Goal: Task Accomplishment & Management: Use online tool/utility

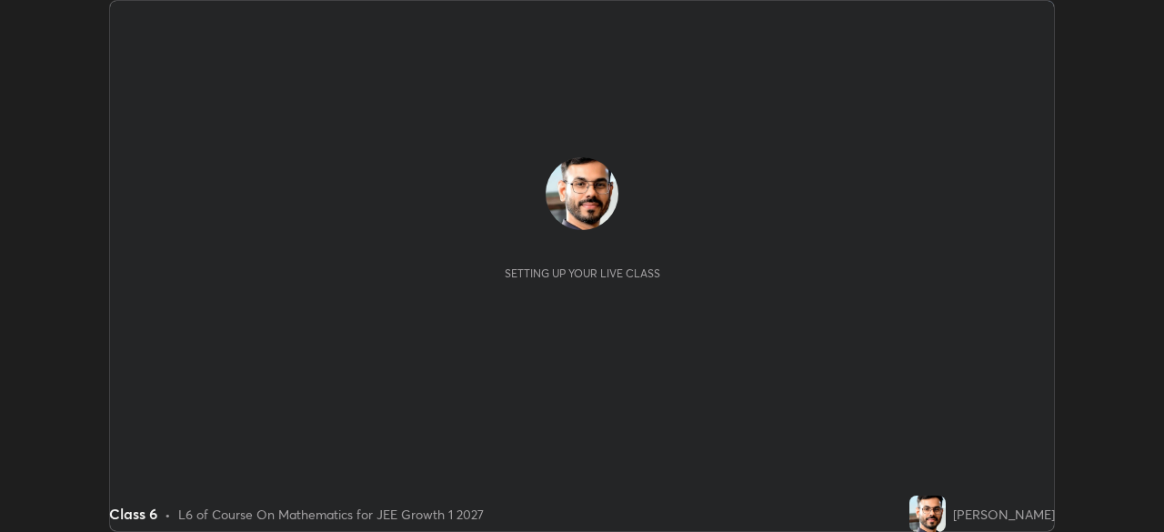
scroll to position [532, 1163]
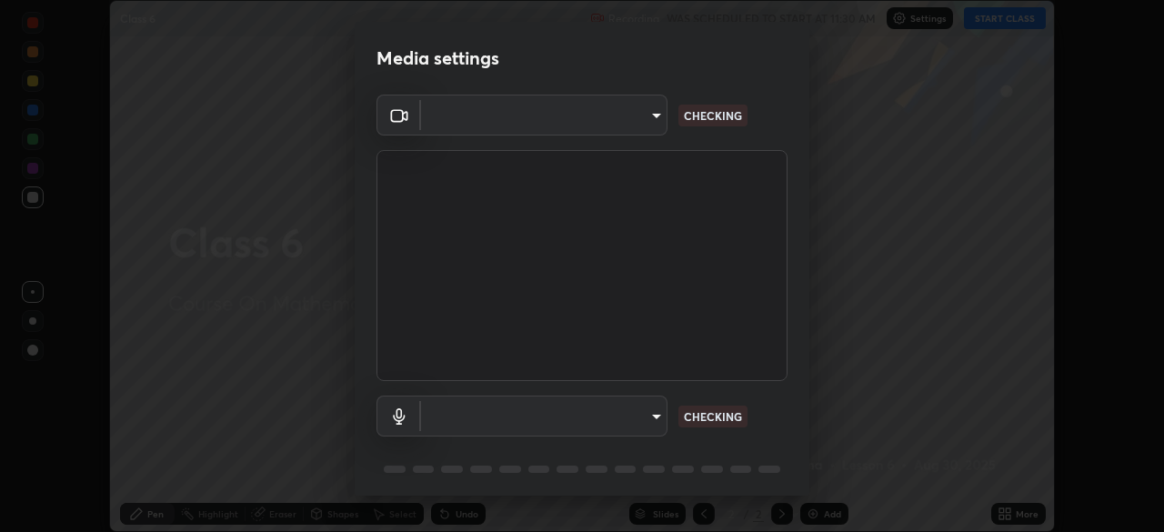
type input "7db3104c3122a209b332b64619111aa91615a24fb0de166504fa5909fce8eb30"
click at [645, 417] on body "Erase all Class 6 Recording WAS SCHEDULED TO START AT 11:30 AM Settings START C…" at bounding box center [582, 266] width 1164 height 532
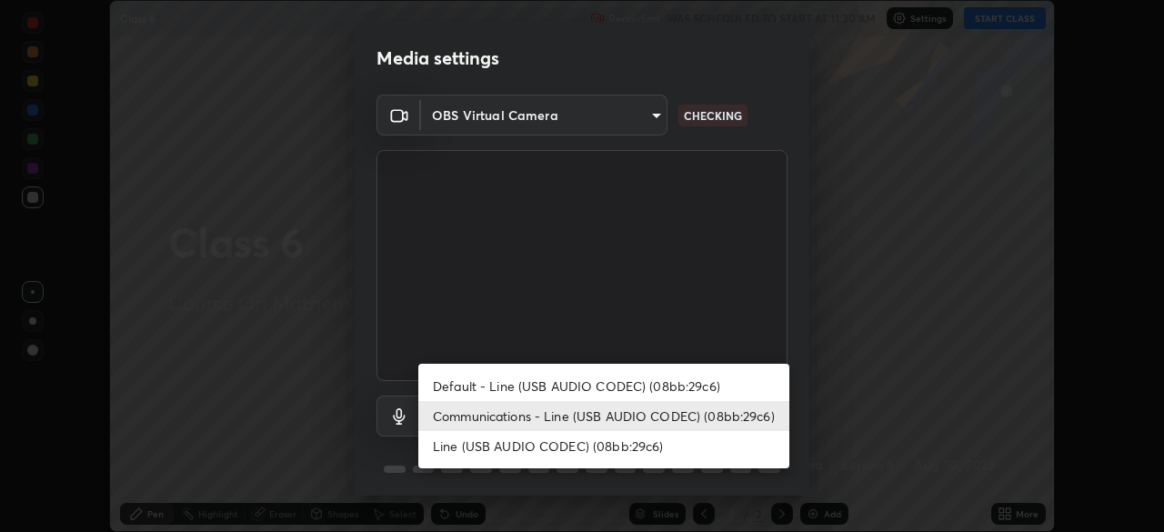
click at [614, 392] on li "Default - Line (USB AUDIO CODEC) (08bb:29c6)" at bounding box center [603, 386] width 371 height 30
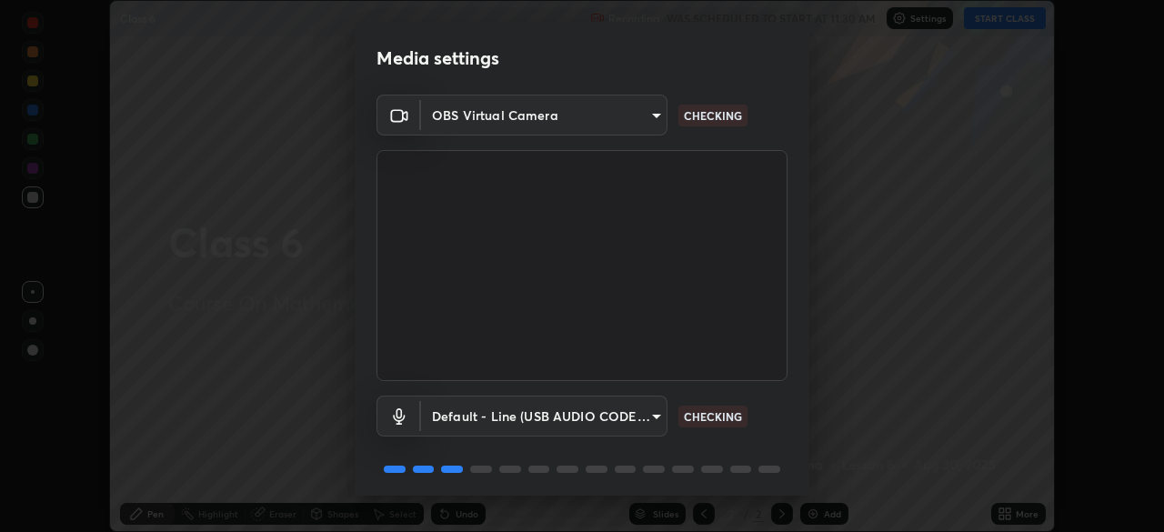
click at [622, 420] on body "Erase all Class 6 Recording WAS SCHEDULED TO START AT 11:30 AM Settings START C…" at bounding box center [582, 266] width 1164 height 532
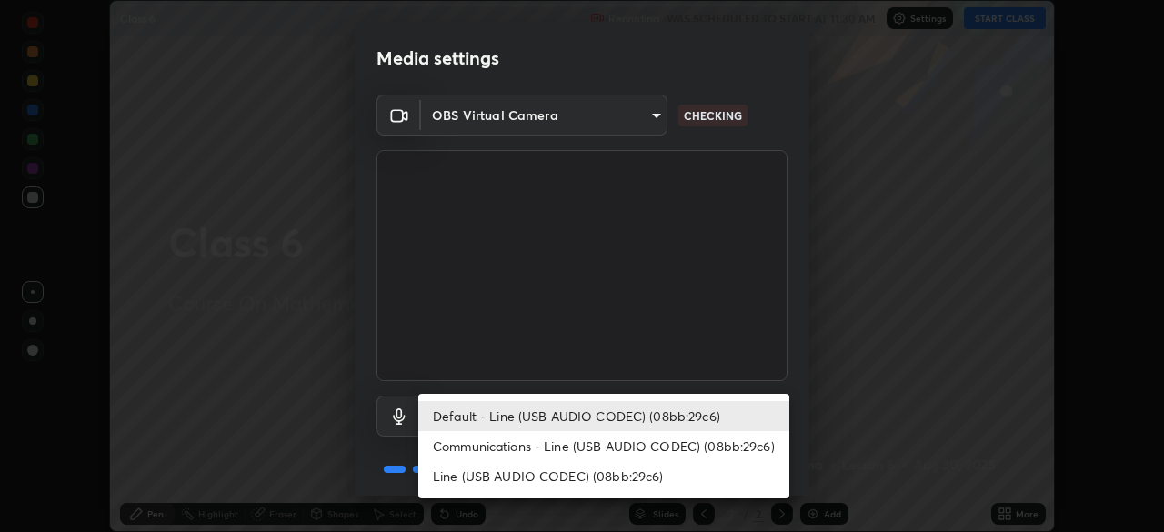
click at [597, 439] on li "Communications - Line (USB AUDIO CODEC) (08bb:29c6)" at bounding box center [603, 446] width 371 height 30
type input "communications"
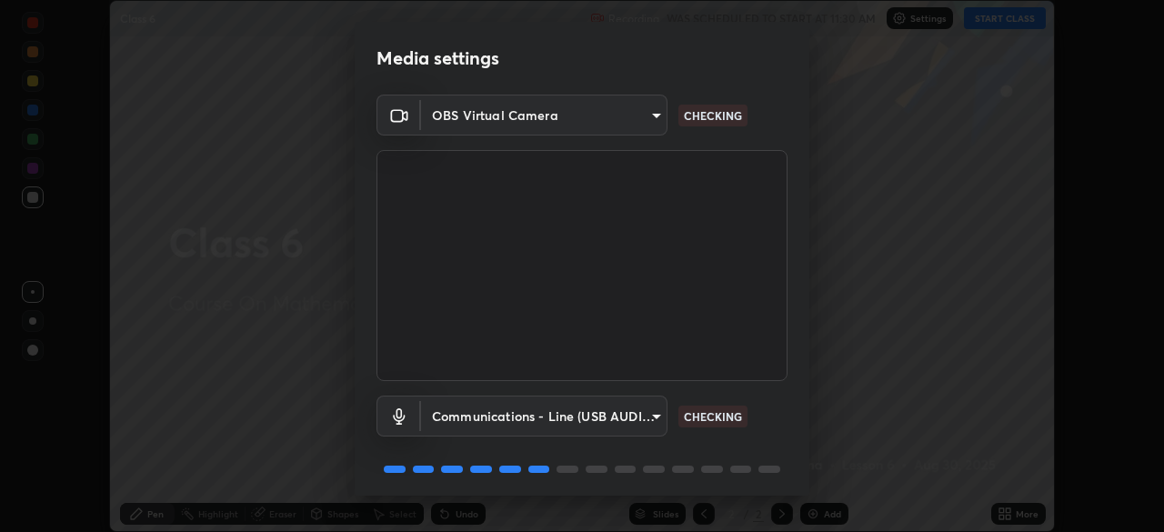
scroll to position [65, 0]
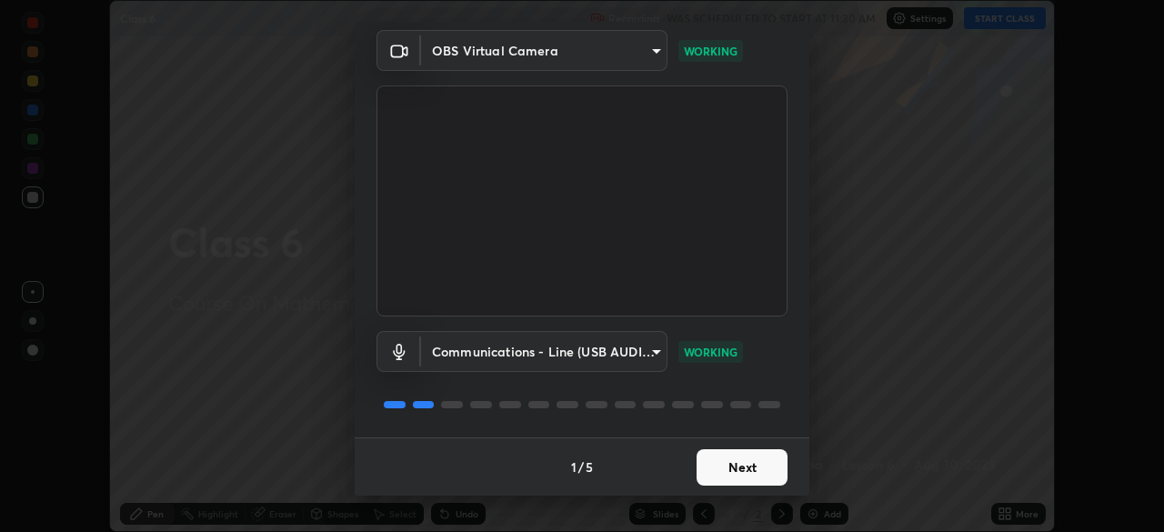
click at [730, 469] on button "Next" at bounding box center [742, 467] width 91 height 36
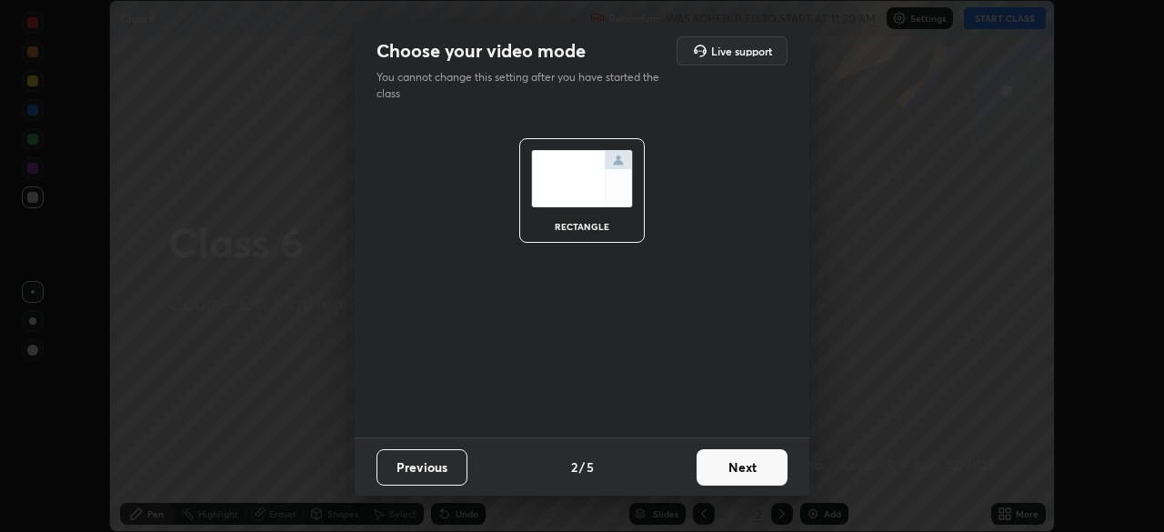
scroll to position [0, 0]
click at [741, 475] on button "Next" at bounding box center [742, 467] width 91 height 36
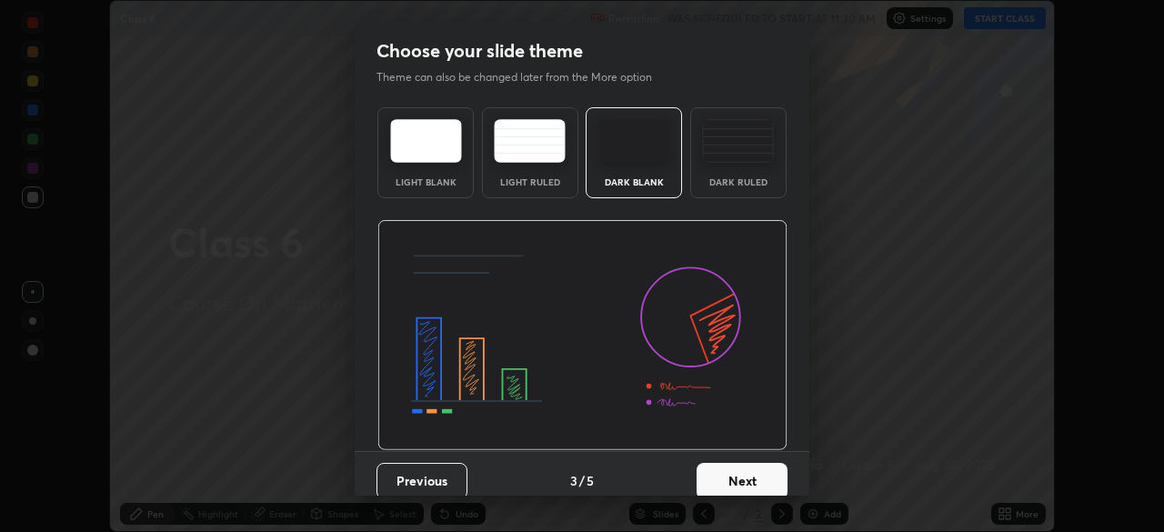
click at [767, 479] on button "Next" at bounding box center [742, 481] width 91 height 36
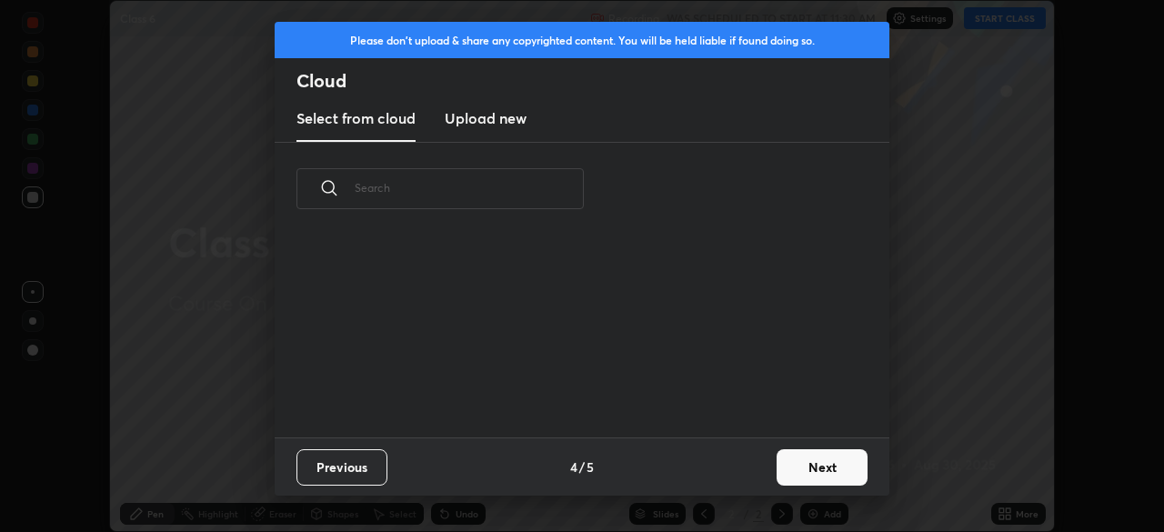
scroll to position [202, 584]
click at [823, 470] on button "Next" at bounding box center [822, 467] width 91 height 36
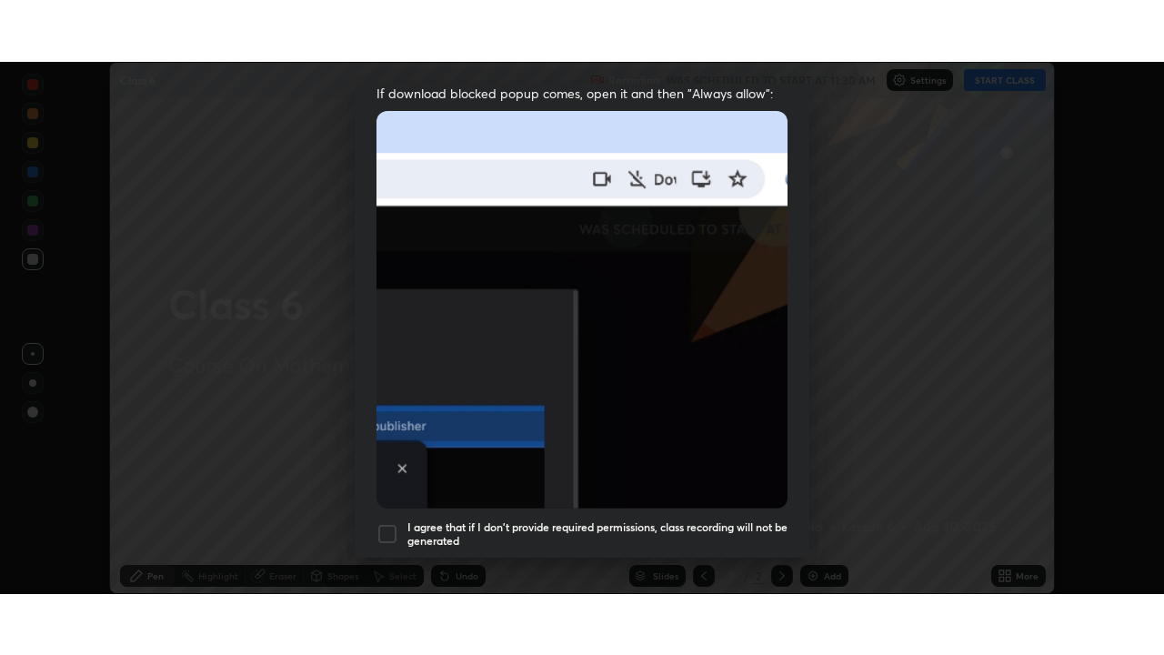
scroll to position [436, 0]
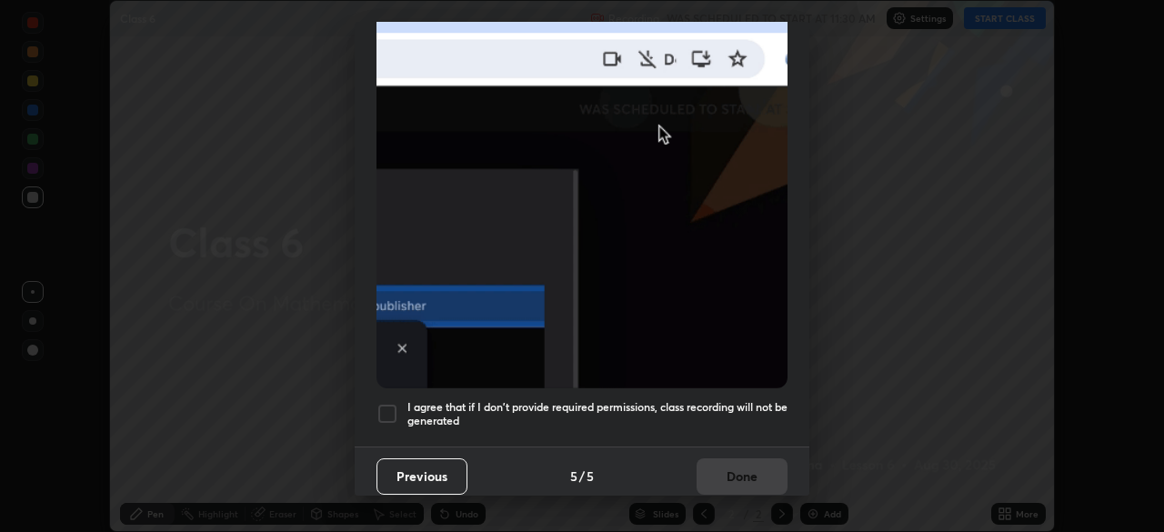
click at [632, 400] on h5 "I agree that if I don't provide required permissions, class recording will not …" at bounding box center [597, 414] width 380 height 28
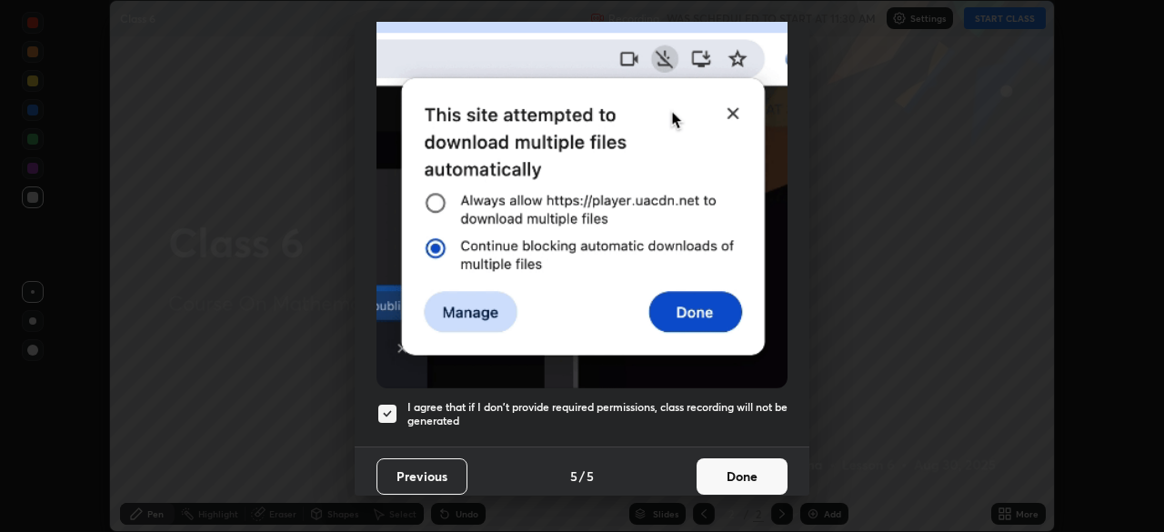
click at [731, 473] on button "Done" at bounding box center [742, 476] width 91 height 36
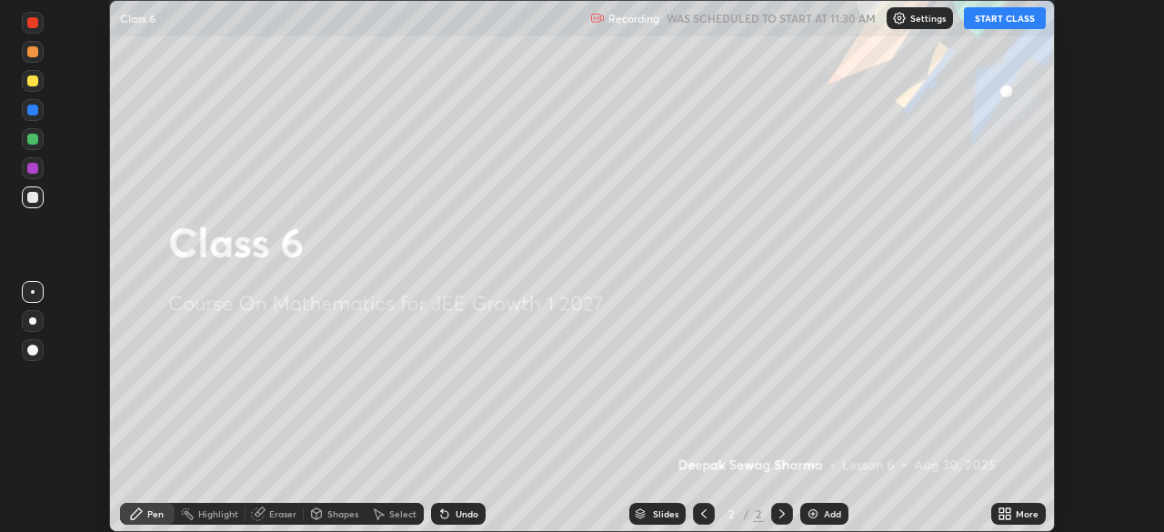
click at [1010, 20] on button "START CLASS" at bounding box center [1005, 18] width 82 height 22
click at [1014, 514] on div "More" at bounding box center [1018, 514] width 55 height 22
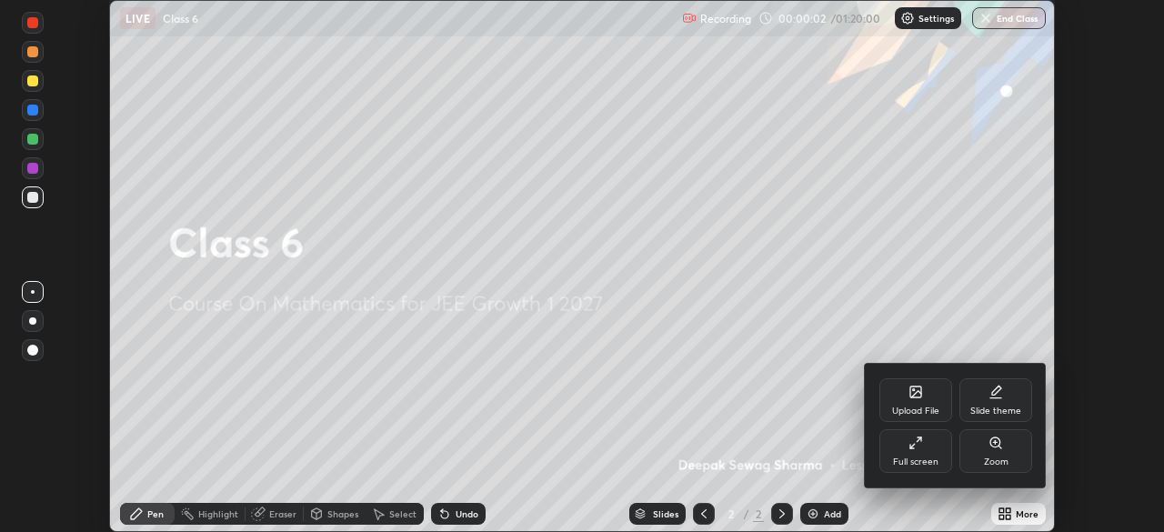
click at [923, 452] on div "Full screen" at bounding box center [915, 451] width 73 height 44
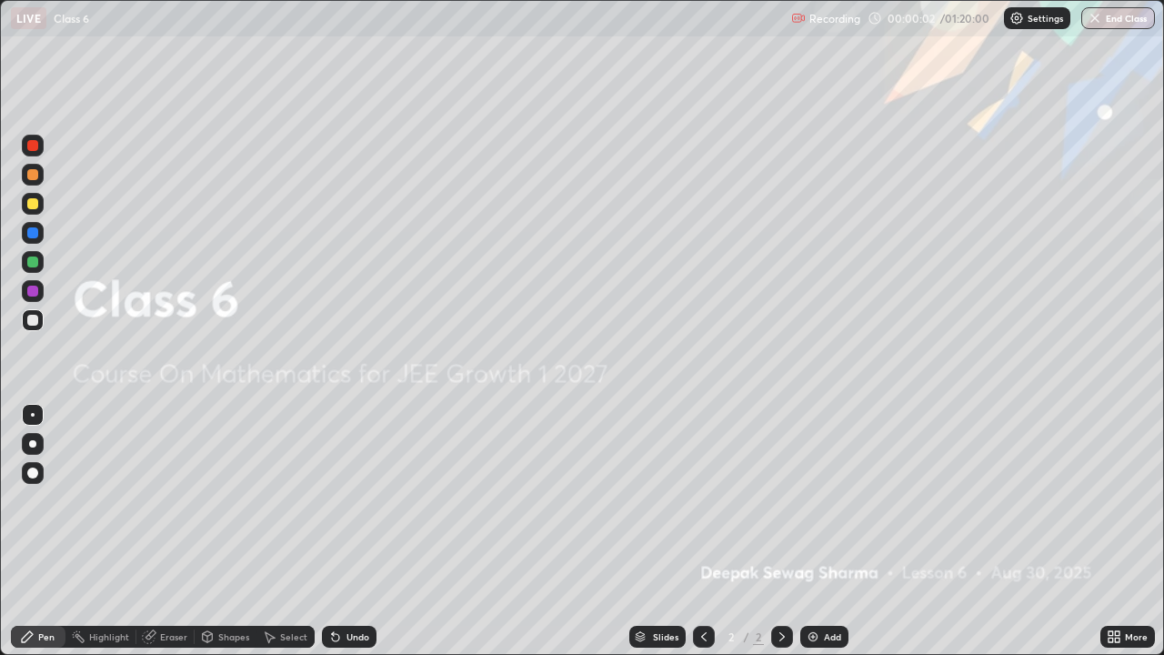
scroll to position [655, 1164]
click at [35, 442] on div at bounding box center [32, 443] width 7 height 7
click at [34, 260] on div at bounding box center [32, 261] width 11 height 11
click at [778, 531] on icon at bounding box center [782, 636] width 15 height 15
click at [818, 531] on div "Add" at bounding box center [824, 637] width 48 height 22
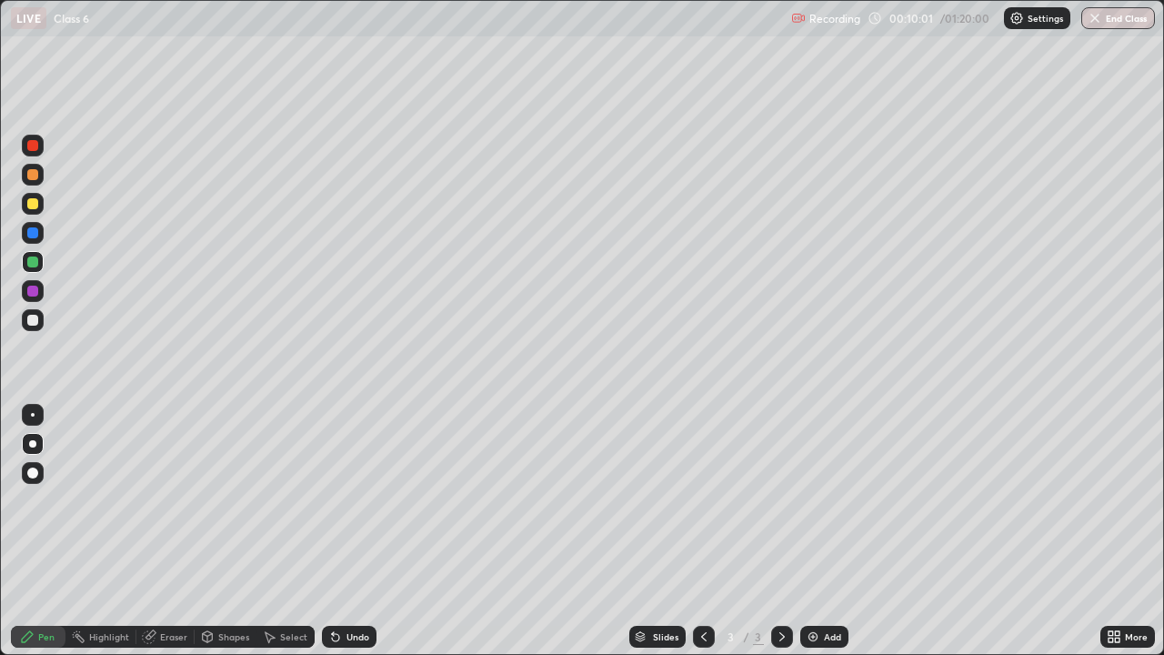
click at [36, 199] on div at bounding box center [32, 203] width 11 height 11
click at [36, 315] on div at bounding box center [32, 320] width 11 height 11
click at [29, 266] on div at bounding box center [32, 261] width 11 height 11
click at [31, 202] on div at bounding box center [32, 203] width 11 height 11
click at [813, 531] on img at bounding box center [813, 636] width 15 height 15
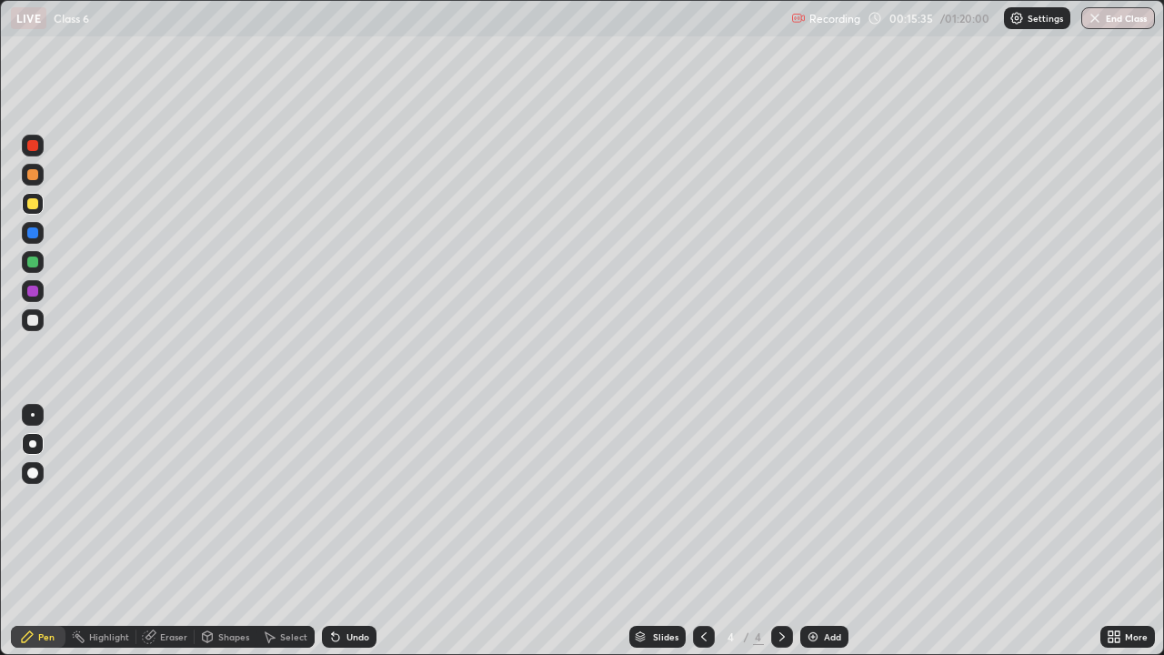
click at [32, 176] on div at bounding box center [32, 174] width 11 height 11
click at [151, 531] on icon at bounding box center [150, 634] width 10 height 9
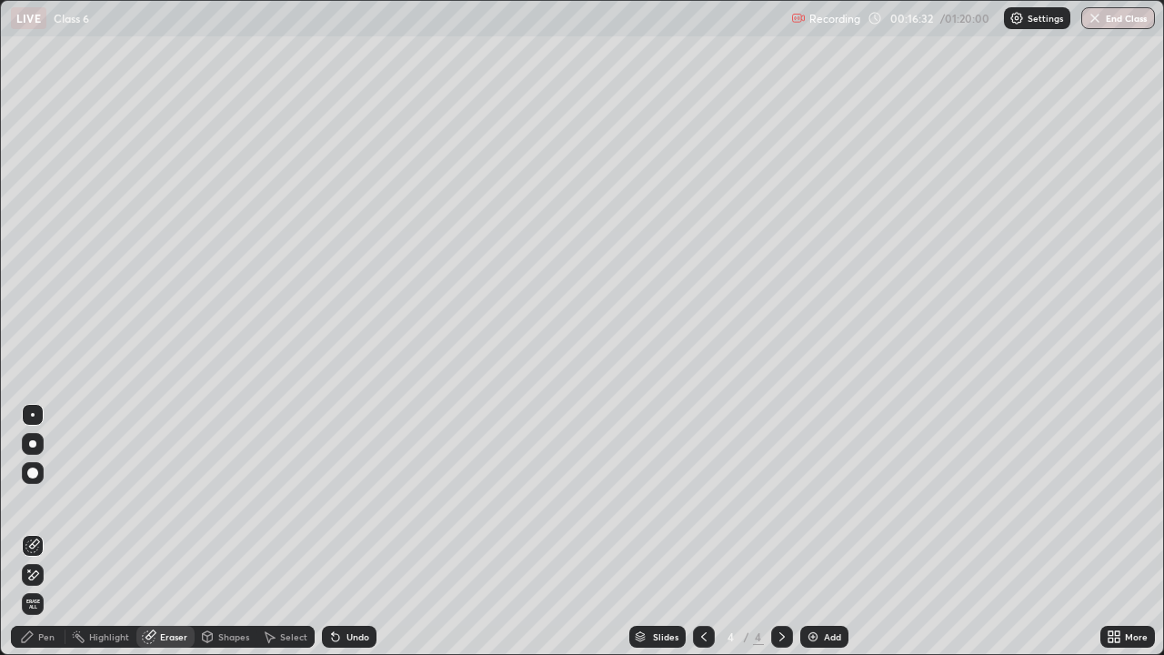
click at [36, 531] on div "Pen" at bounding box center [38, 637] width 55 height 22
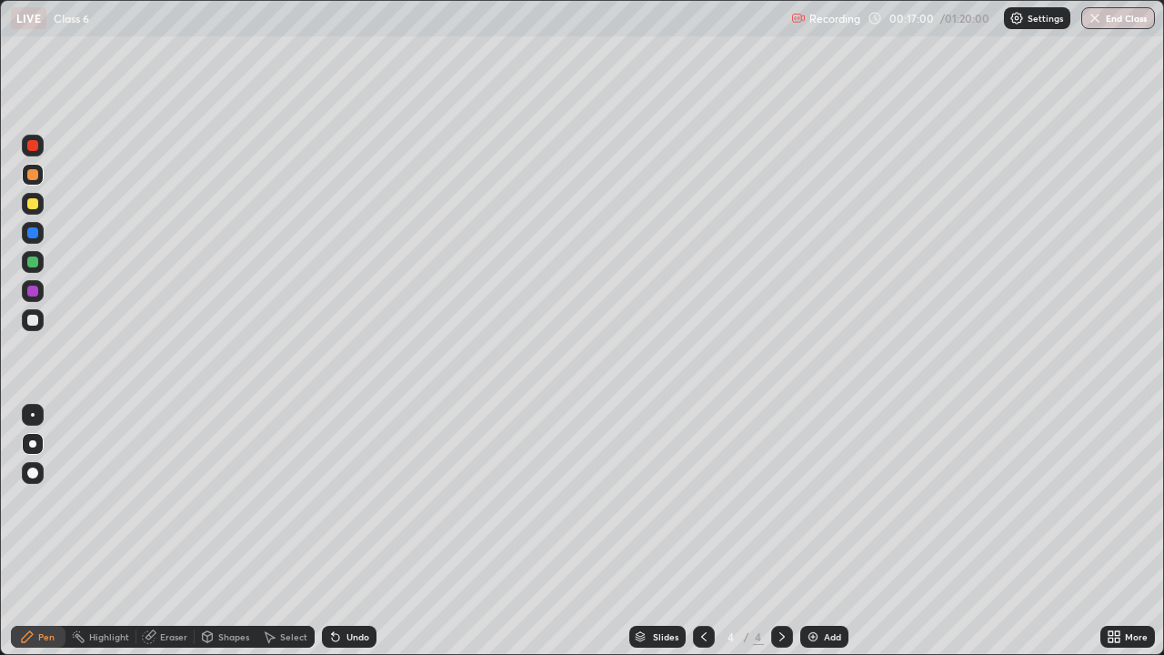
click at [707, 531] on icon at bounding box center [704, 636] width 15 height 15
click at [780, 531] on icon at bounding box center [782, 636] width 15 height 15
click at [35, 322] on div at bounding box center [32, 320] width 11 height 11
click at [776, 531] on icon at bounding box center [782, 636] width 15 height 15
click at [813, 531] on img at bounding box center [813, 636] width 15 height 15
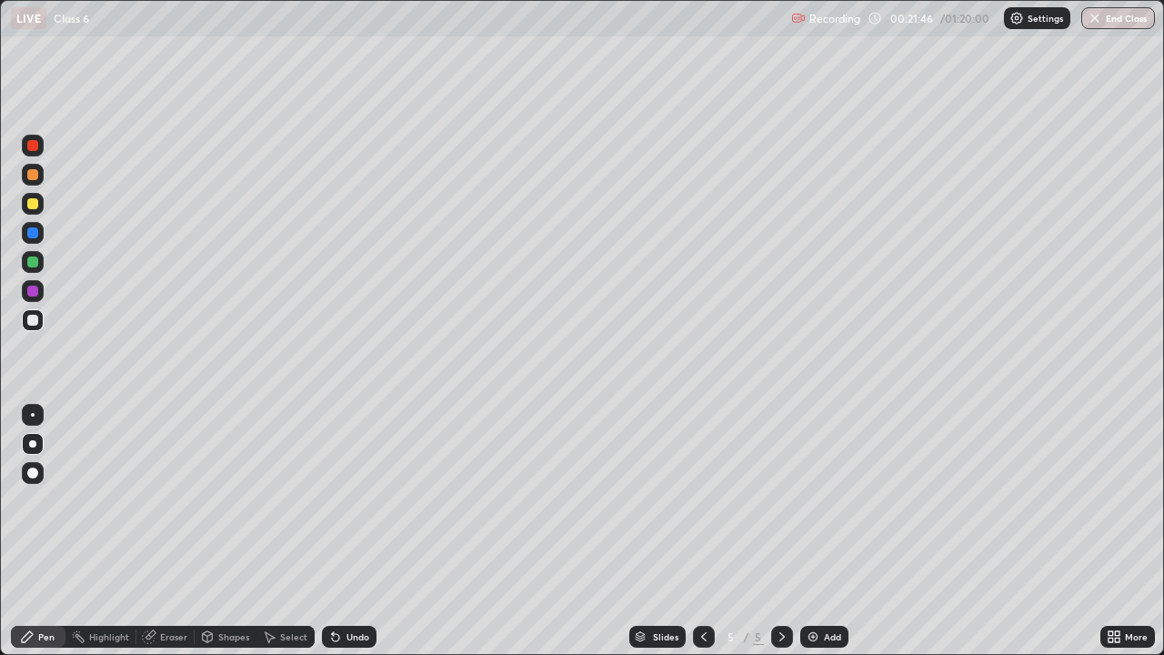
click at [34, 204] on div at bounding box center [32, 203] width 11 height 11
click at [26, 323] on div at bounding box center [33, 320] width 22 height 22
click at [35, 262] on div at bounding box center [32, 261] width 11 height 11
click at [781, 531] on icon at bounding box center [781, 636] width 5 height 9
click at [814, 531] on div "Add" at bounding box center [824, 637] width 48 height 22
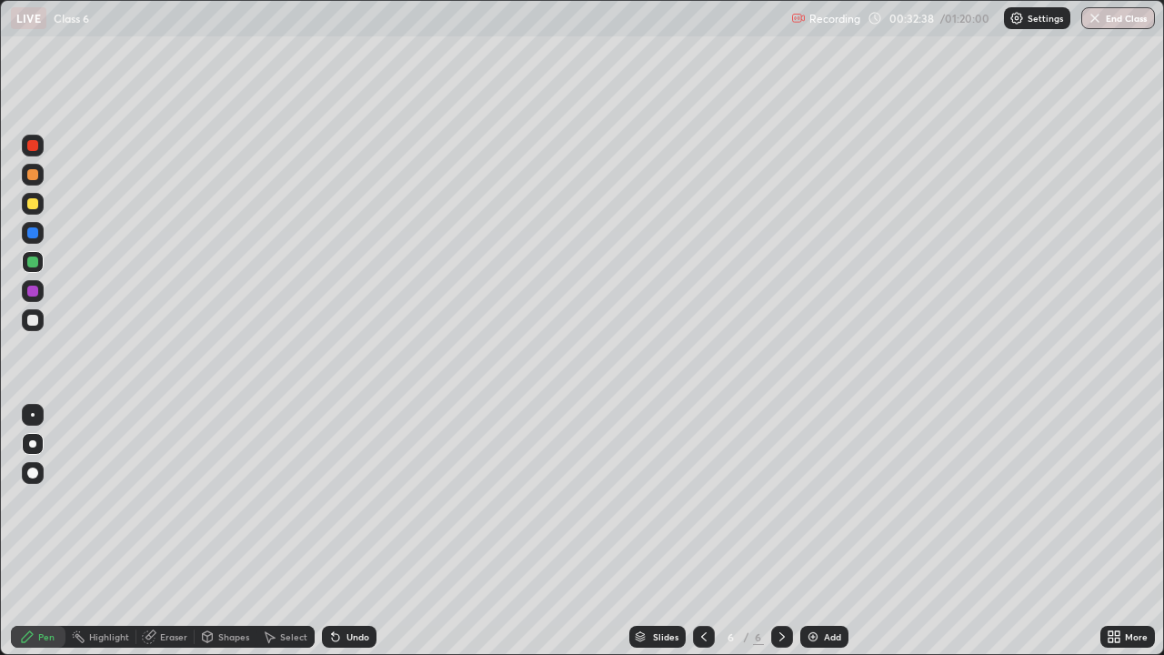
click at [34, 320] on div at bounding box center [32, 320] width 11 height 11
click at [702, 531] on icon at bounding box center [704, 636] width 15 height 15
click at [780, 531] on icon at bounding box center [781, 636] width 5 height 9
click at [39, 265] on div at bounding box center [33, 262] width 22 height 22
click at [699, 531] on icon at bounding box center [704, 636] width 15 height 15
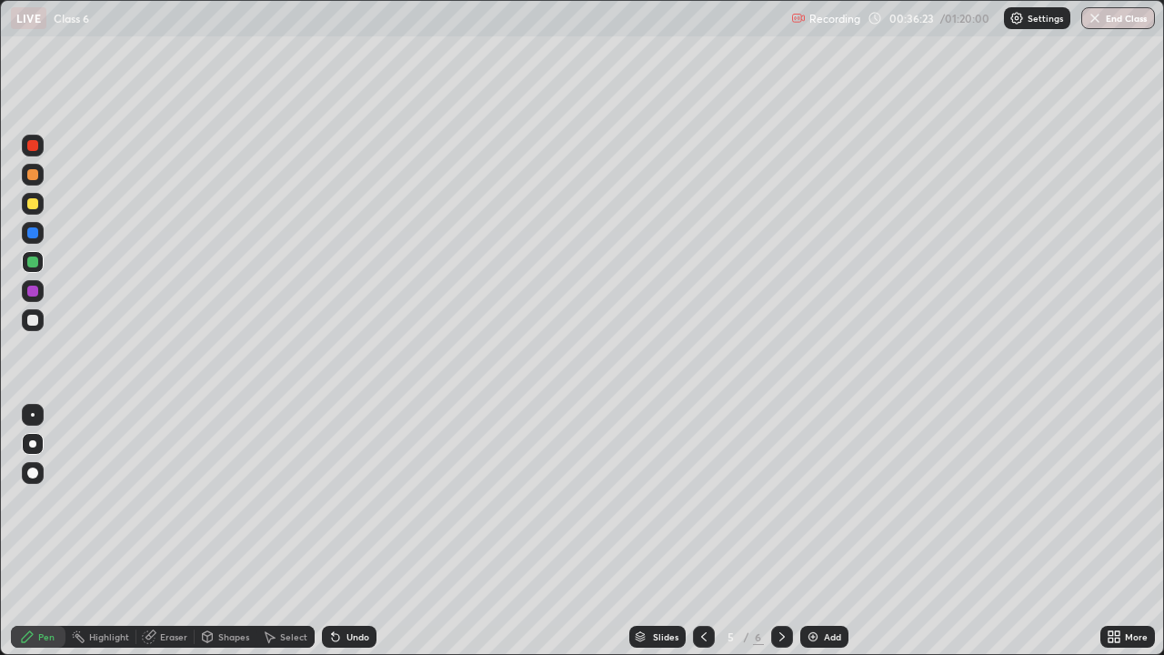
click at [780, 531] on icon at bounding box center [782, 636] width 15 height 15
click at [701, 531] on icon at bounding box center [704, 636] width 15 height 15
click at [783, 531] on icon at bounding box center [782, 636] width 15 height 15
click at [35, 325] on div at bounding box center [32, 320] width 11 height 11
click at [702, 531] on icon at bounding box center [704, 636] width 15 height 15
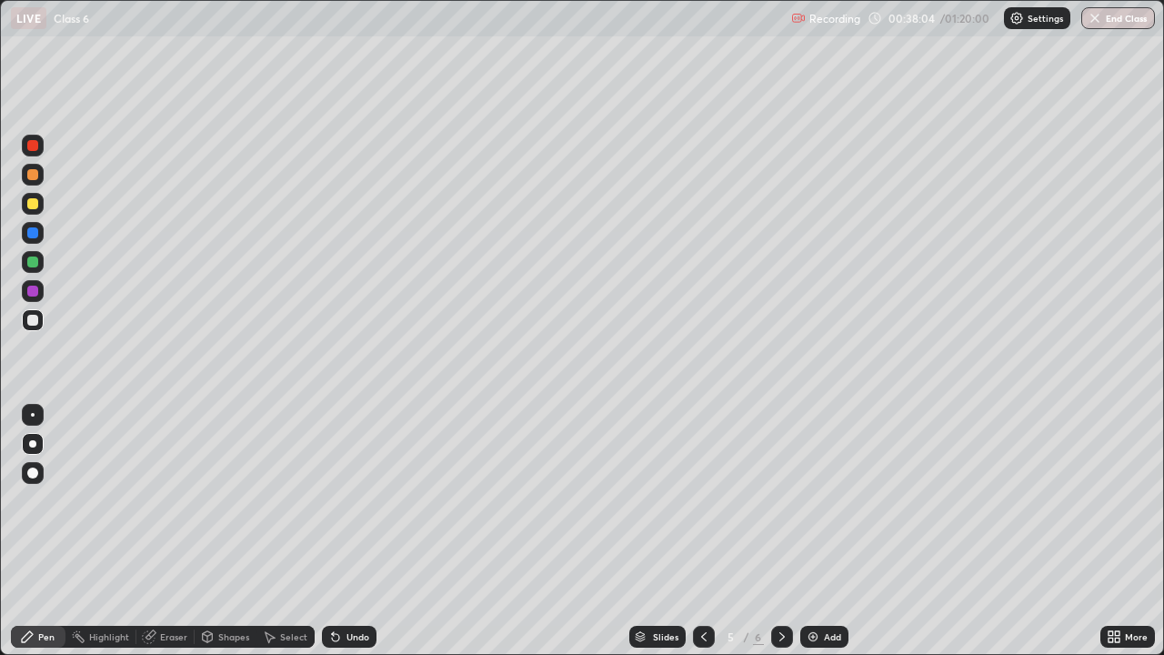
click at [779, 531] on icon at bounding box center [782, 636] width 15 height 15
click at [702, 531] on icon at bounding box center [704, 636] width 15 height 15
click at [782, 531] on icon at bounding box center [782, 636] width 15 height 15
click at [703, 531] on icon at bounding box center [704, 636] width 15 height 15
click at [778, 531] on icon at bounding box center [782, 636] width 15 height 15
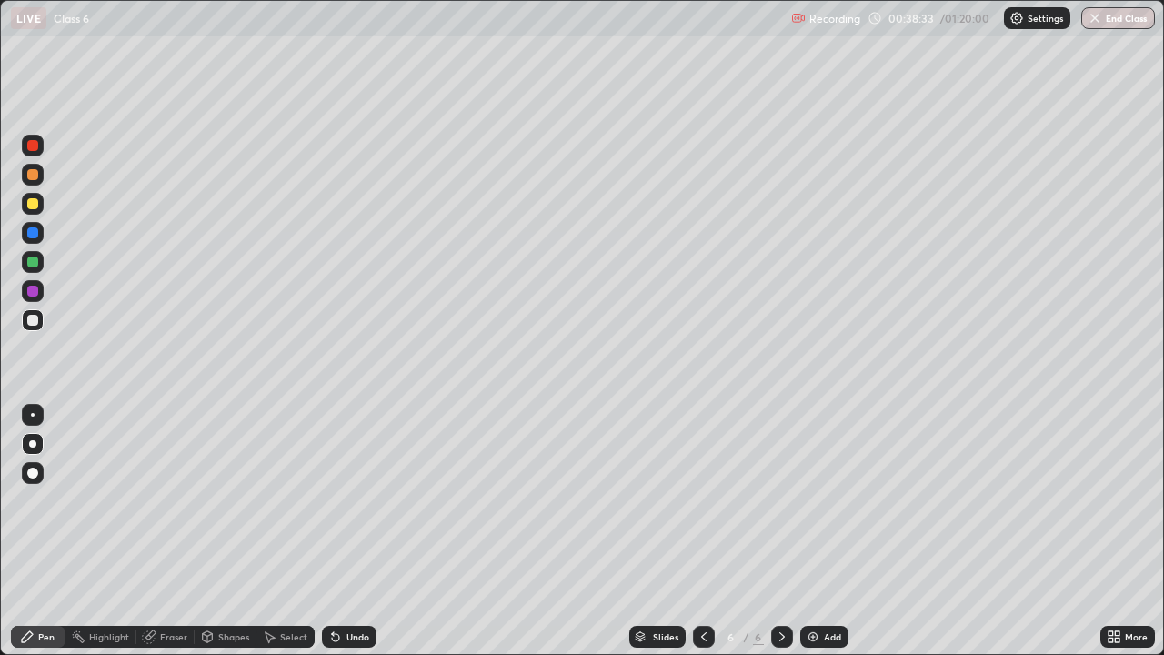
click at [702, 531] on icon at bounding box center [704, 636] width 15 height 15
click at [780, 531] on icon at bounding box center [782, 636] width 15 height 15
click at [156, 531] on div "Eraser" at bounding box center [165, 637] width 58 height 22
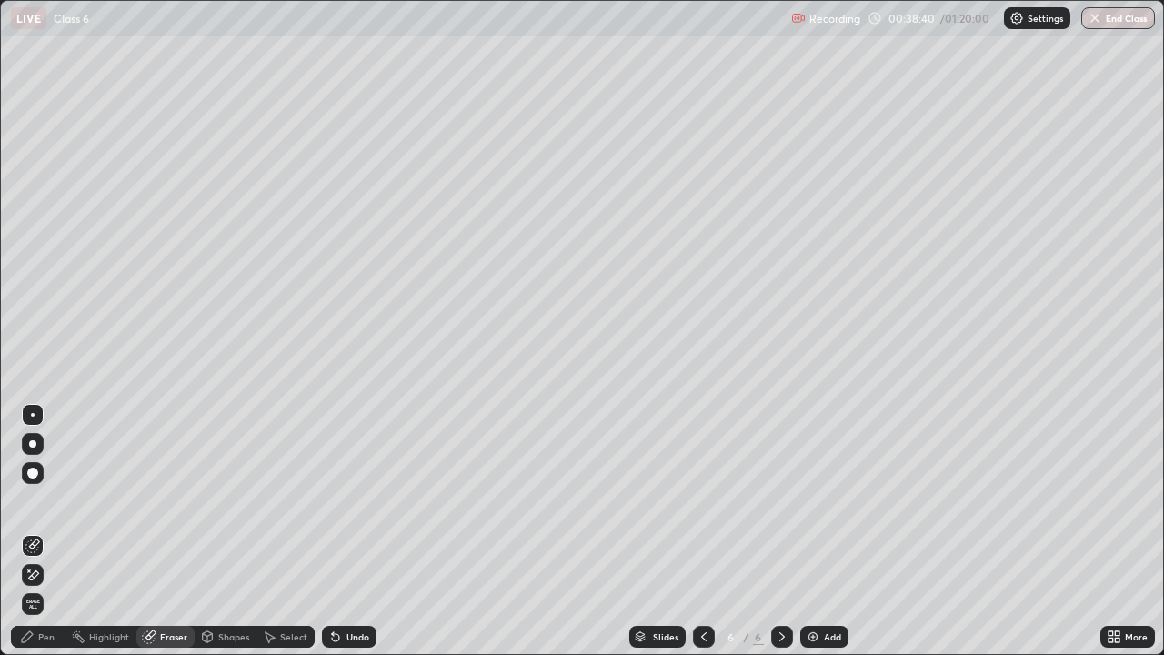
click at [32, 531] on icon at bounding box center [27, 636] width 15 height 15
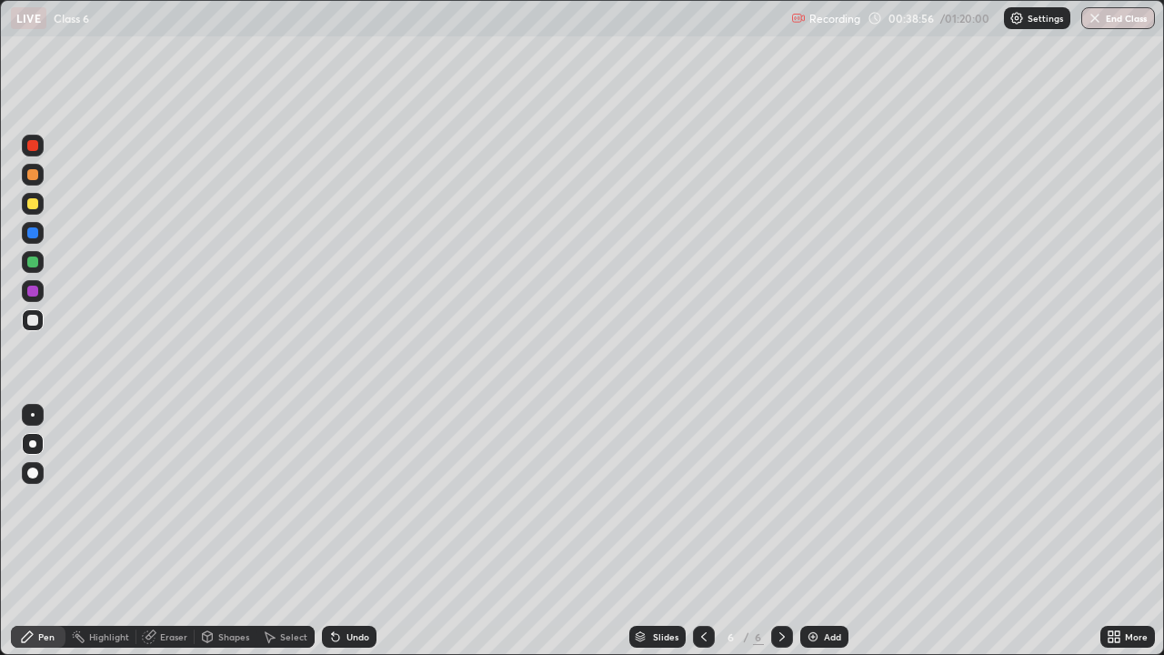
click at [703, 531] on icon at bounding box center [703, 636] width 5 height 9
click at [774, 531] on div at bounding box center [782, 637] width 22 height 22
click at [702, 531] on icon at bounding box center [704, 636] width 15 height 15
click at [783, 531] on icon at bounding box center [782, 636] width 15 height 15
click at [705, 531] on icon at bounding box center [704, 636] width 15 height 15
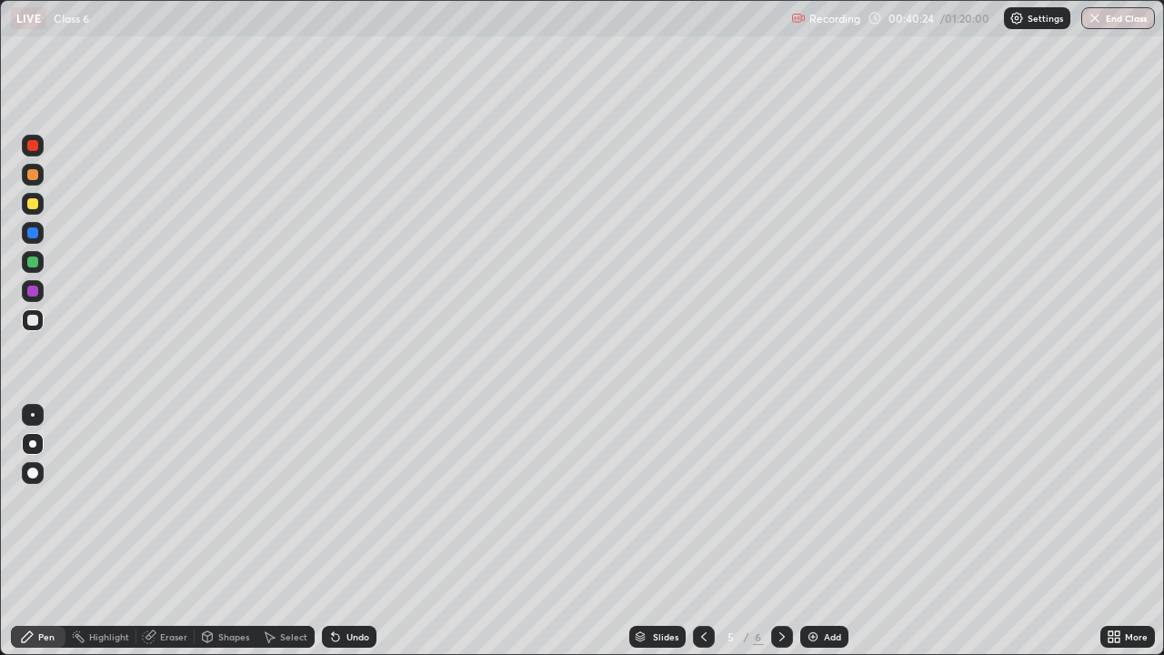
click at [30, 291] on div at bounding box center [32, 291] width 11 height 11
click at [781, 531] on icon at bounding box center [782, 636] width 15 height 15
click at [780, 531] on icon at bounding box center [782, 636] width 15 height 15
click at [824, 531] on div "Add" at bounding box center [832, 636] width 17 height 9
click at [31, 315] on div at bounding box center [32, 320] width 11 height 11
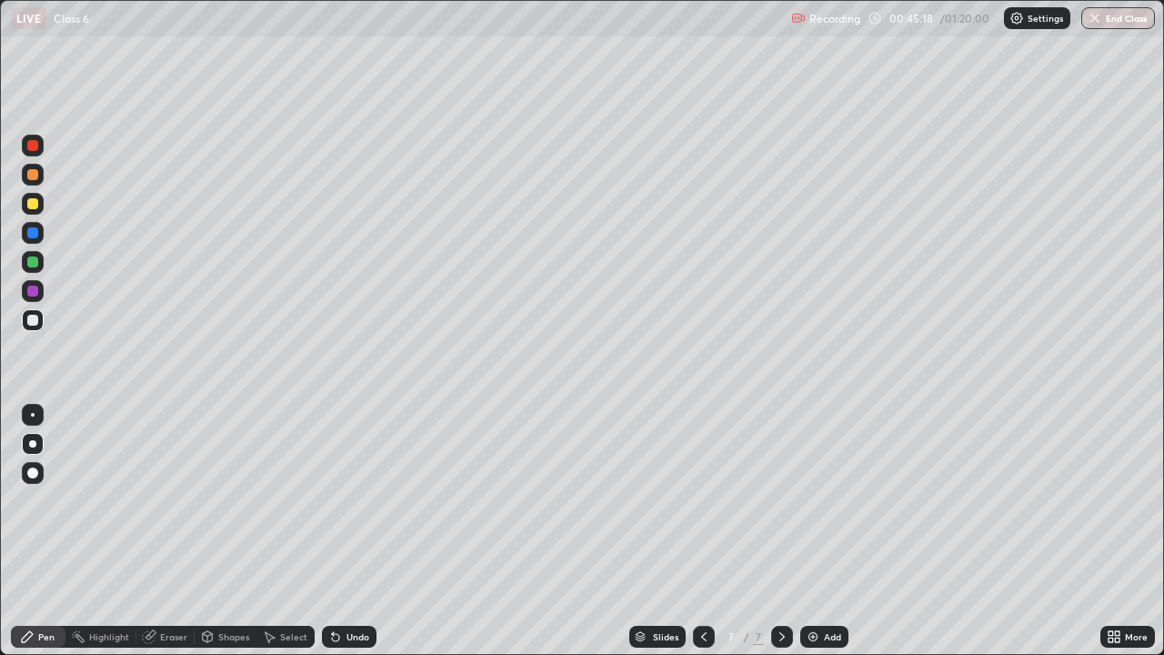
click at [343, 531] on div "Undo" at bounding box center [349, 637] width 55 height 22
click at [346, 531] on div "Undo" at bounding box center [349, 637] width 55 height 22
click at [35, 206] on div at bounding box center [32, 203] width 11 height 11
click at [276, 531] on div "Select" at bounding box center [285, 637] width 58 height 22
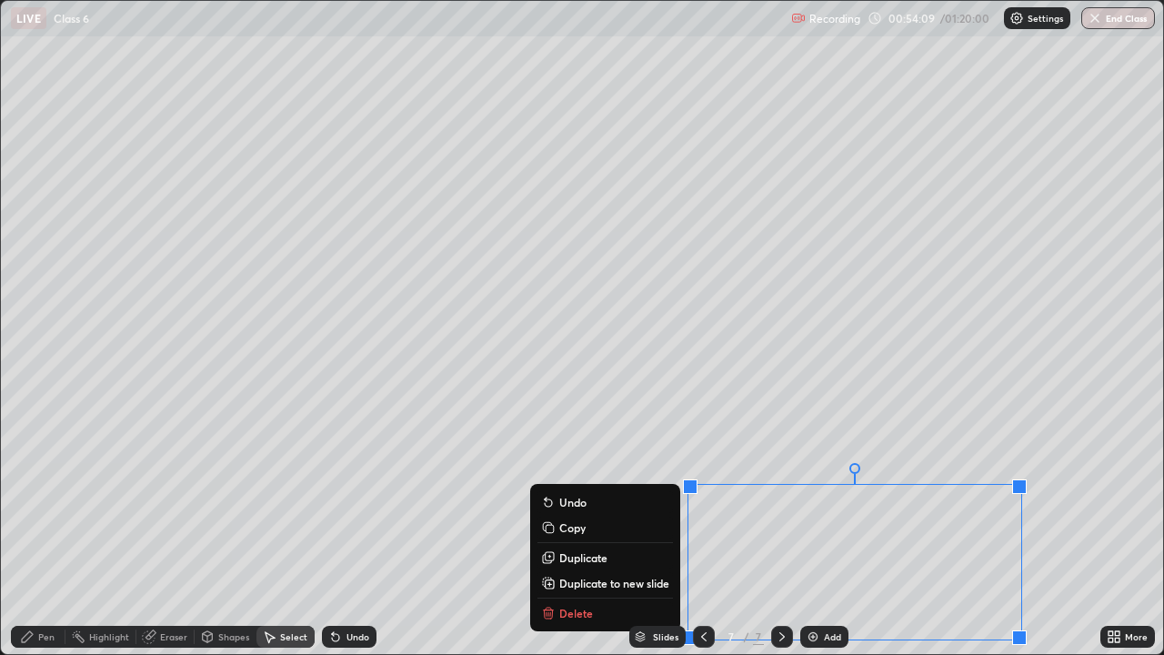
click at [603, 531] on p "Duplicate to new slide" at bounding box center [614, 583] width 110 height 15
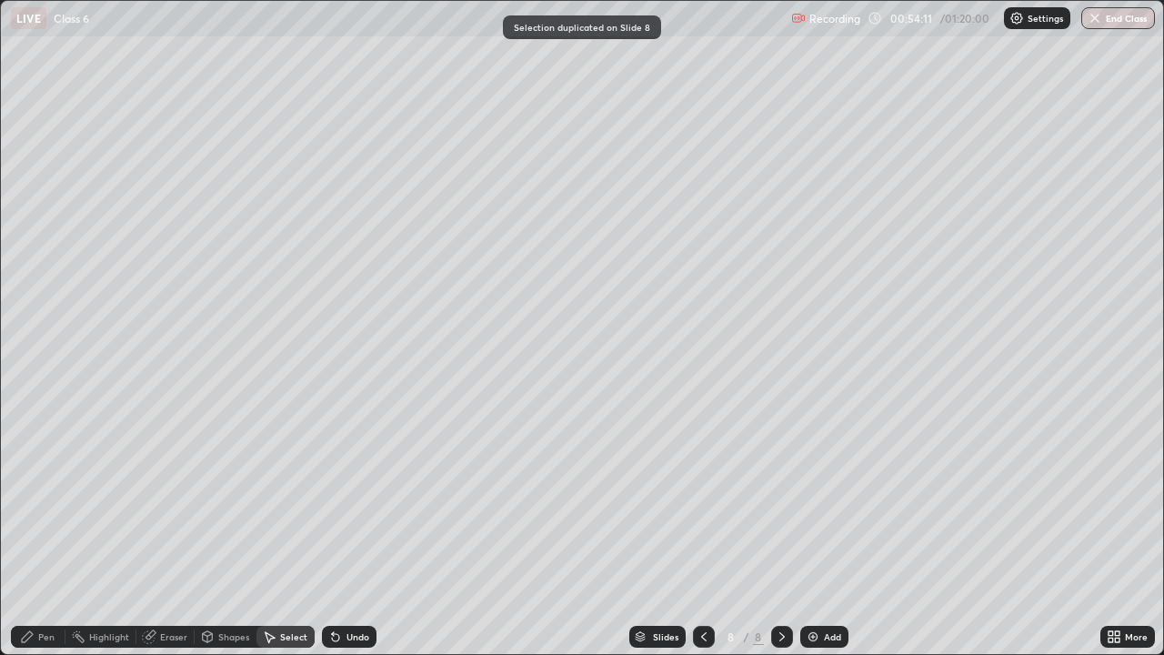
click at [162, 531] on div "Eraser" at bounding box center [165, 637] width 58 height 22
click at [29, 531] on icon at bounding box center [29, 570] width 2 height 2
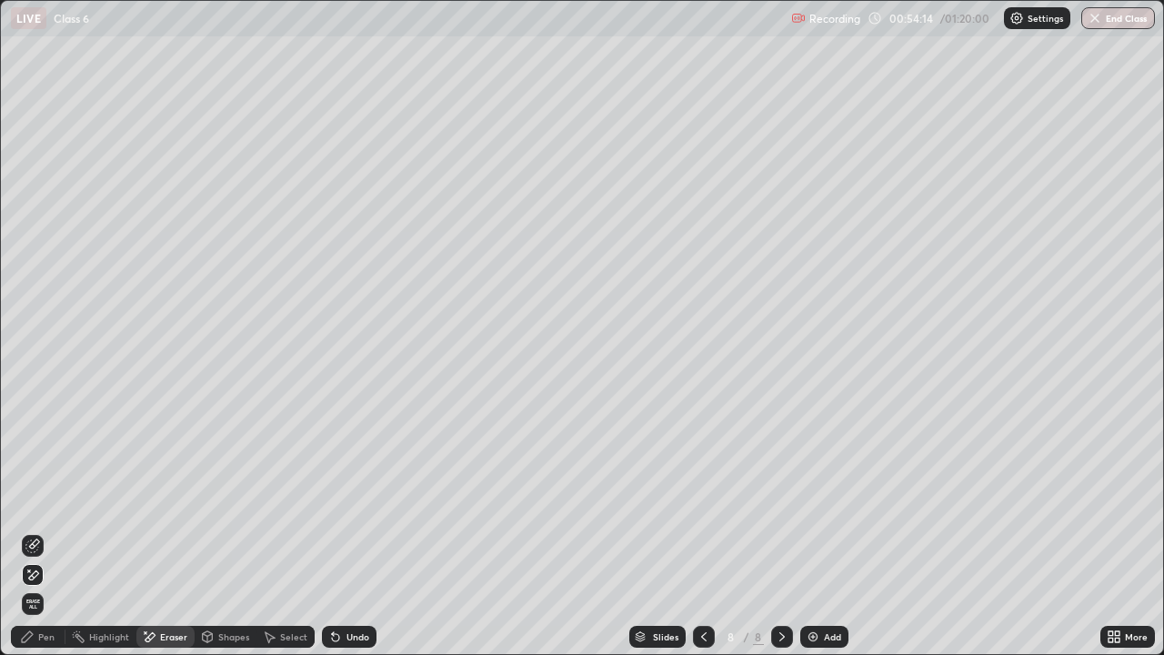
click at [21, 531] on icon at bounding box center [27, 636] width 15 height 15
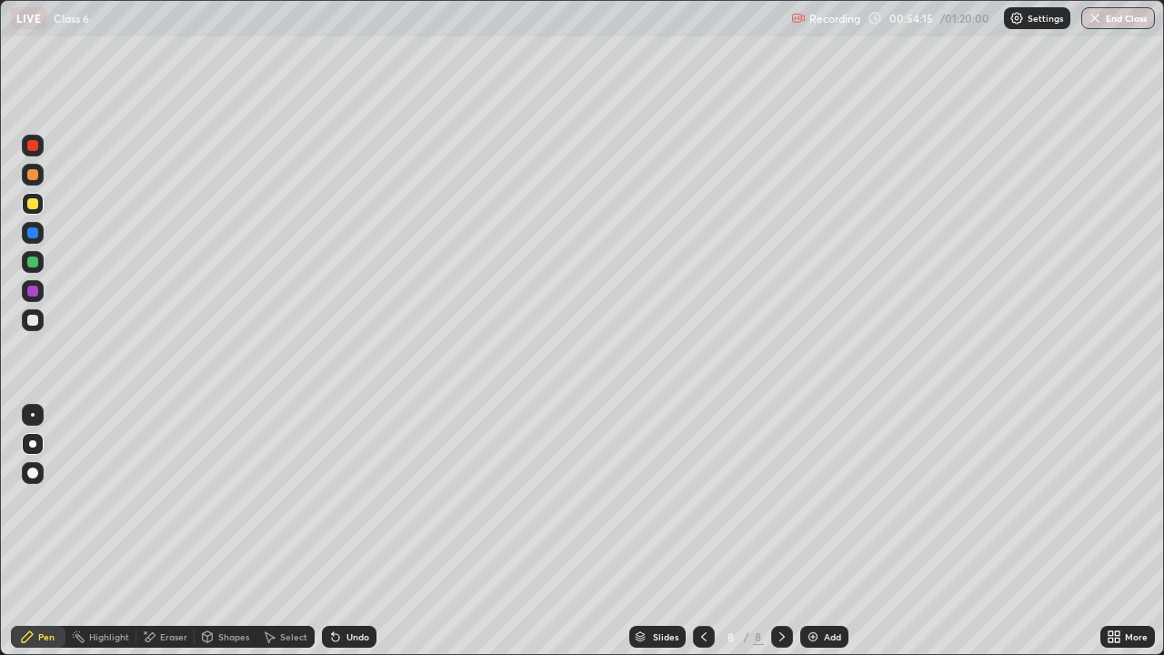
click at [36, 319] on div at bounding box center [32, 320] width 11 height 11
click at [34, 262] on div at bounding box center [32, 261] width 11 height 11
click at [169, 531] on div "Eraser" at bounding box center [173, 636] width 27 height 9
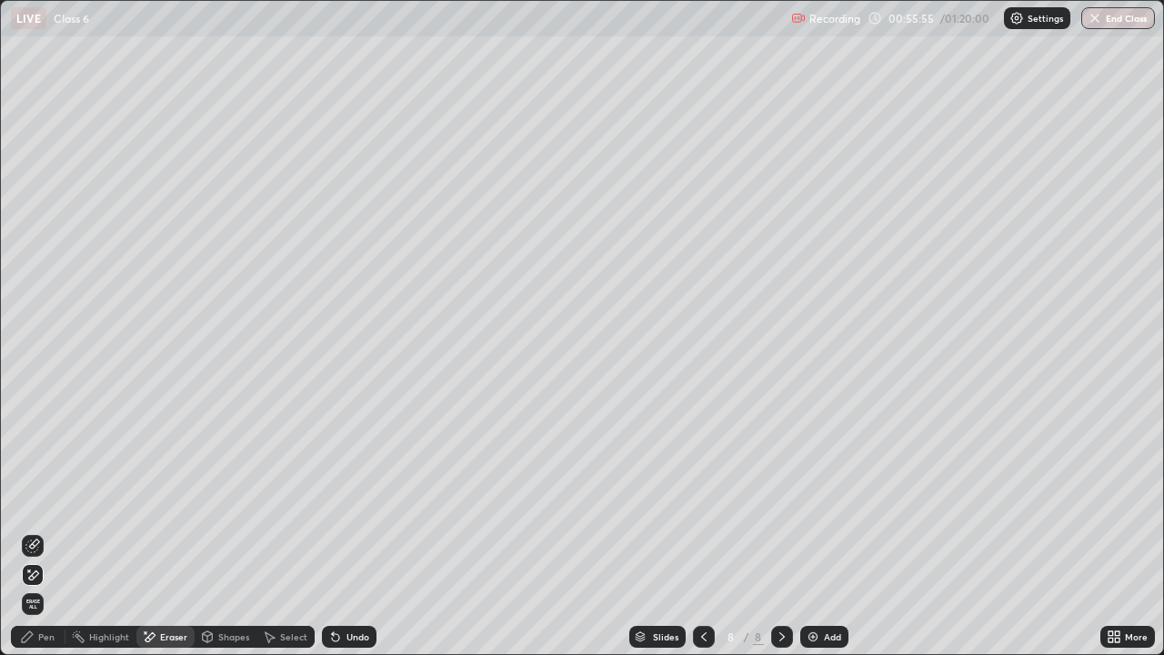
click at [32, 531] on icon at bounding box center [27, 636] width 11 height 11
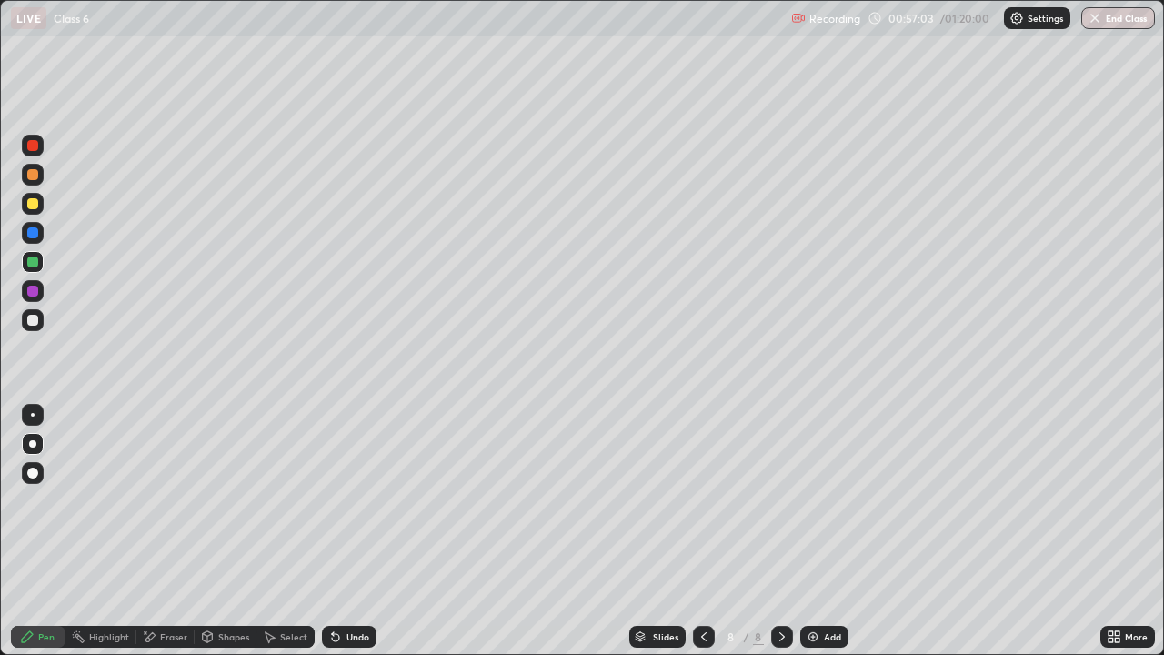
click at [32, 293] on div at bounding box center [32, 291] width 11 height 11
click at [704, 531] on icon at bounding box center [704, 636] width 15 height 15
click at [775, 531] on icon at bounding box center [782, 636] width 15 height 15
click at [710, 531] on div at bounding box center [704, 637] width 22 height 22
click at [783, 531] on icon at bounding box center [782, 636] width 15 height 15
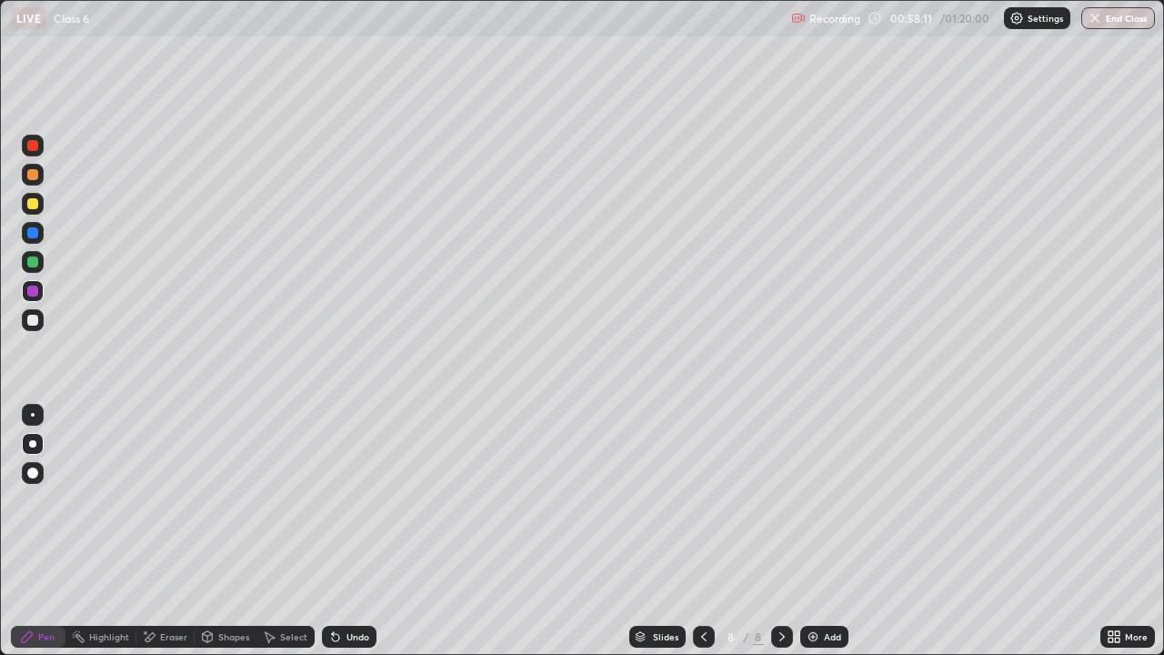
click at [783, 531] on icon at bounding box center [782, 636] width 15 height 15
click at [818, 531] on img at bounding box center [813, 636] width 15 height 15
click at [27, 200] on div at bounding box center [32, 203] width 11 height 11
click at [702, 531] on icon at bounding box center [703, 636] width 5 height 9
click at [702, 531] on icon at bounding box center [704, 636] width 15 height 15
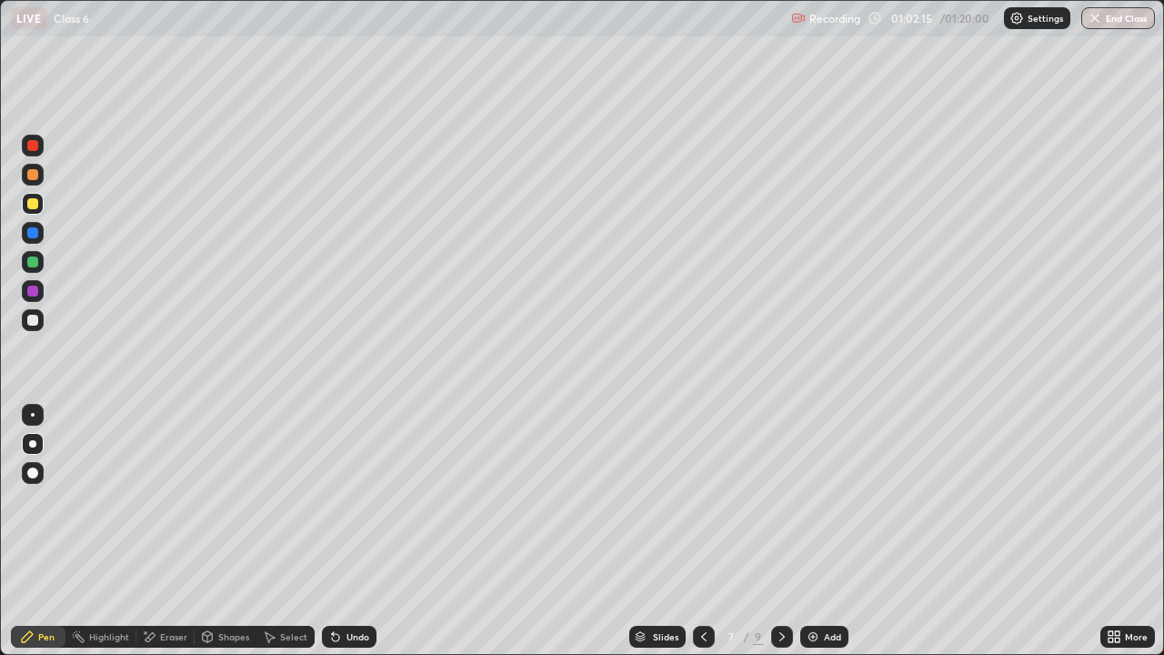
click at [780, 531] on icon at bounding box center [782, 636] width 15 height 15
click at [781, 531] on icon at bounding box center [782, 636] width 15 height 15
click at [32, 263] on div at bounding box center [32, 261] width 11 height 11
click at [39, 235] on div at bounding box center [33, 233] width 22 height 22
click at [27, 295] on div at bounding box center [33, 291] width 22 height 22
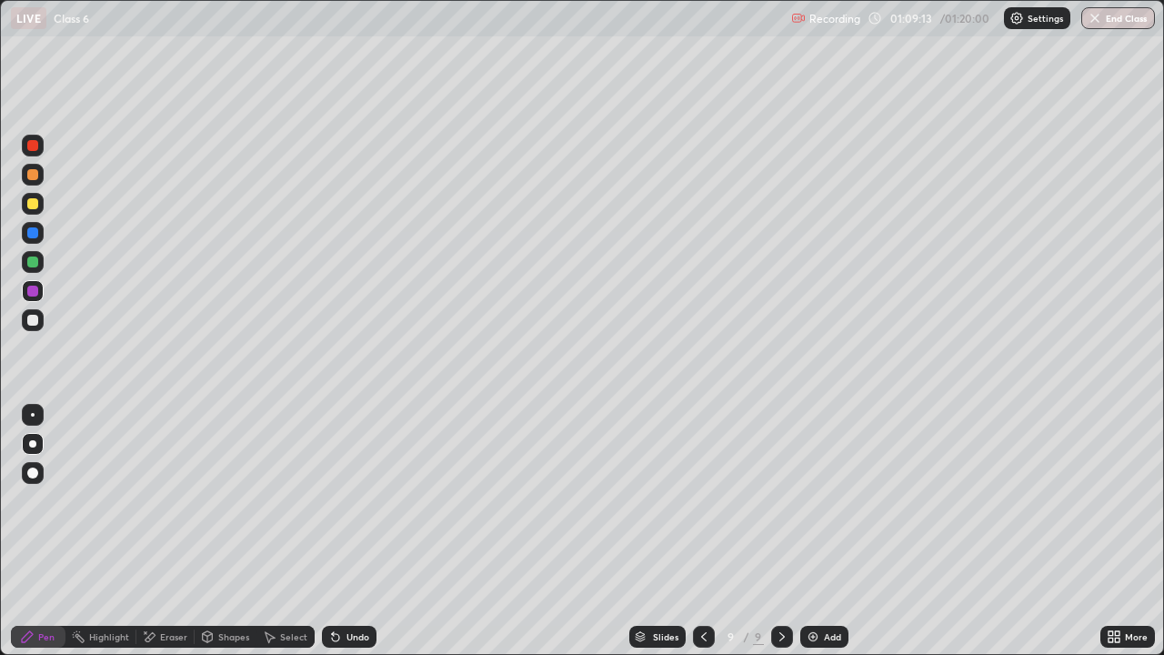
click at [25, 319] on div at bounding box center [33, 320] width 22 height 22
click at [778, 531] on icon at bounding box center [782, 636] width 15 height 15
click at [816, 531] on img at bounding box center [813, 636] width 15 height 15
click at [32, 206] on div at bounding box center [32, 203] width 11 height 11
click at [697, 531] on icon at bounding box center [703, 636] width 15 height 15
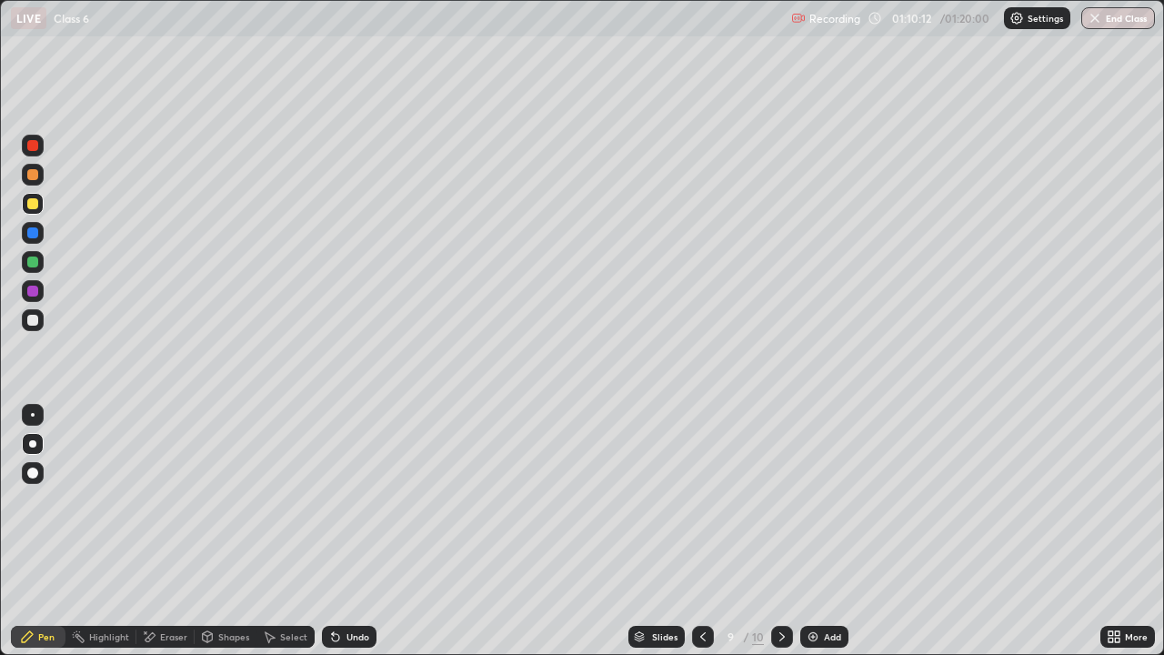
click at [783, 531] on icon at bounding box center [782, 636] width 15 height 15
click at [775, 531] on icon at bounding box center [782, 636] width 15 height 15
click at [704, 531] on icon at bounding box center [703, 636] width 15 height 15
click at [776, 531] on icon at bounding box center [782, 636] width 15 height 15
click at [37, 266] on div at bounding box center [33, 262] width 22 height 22
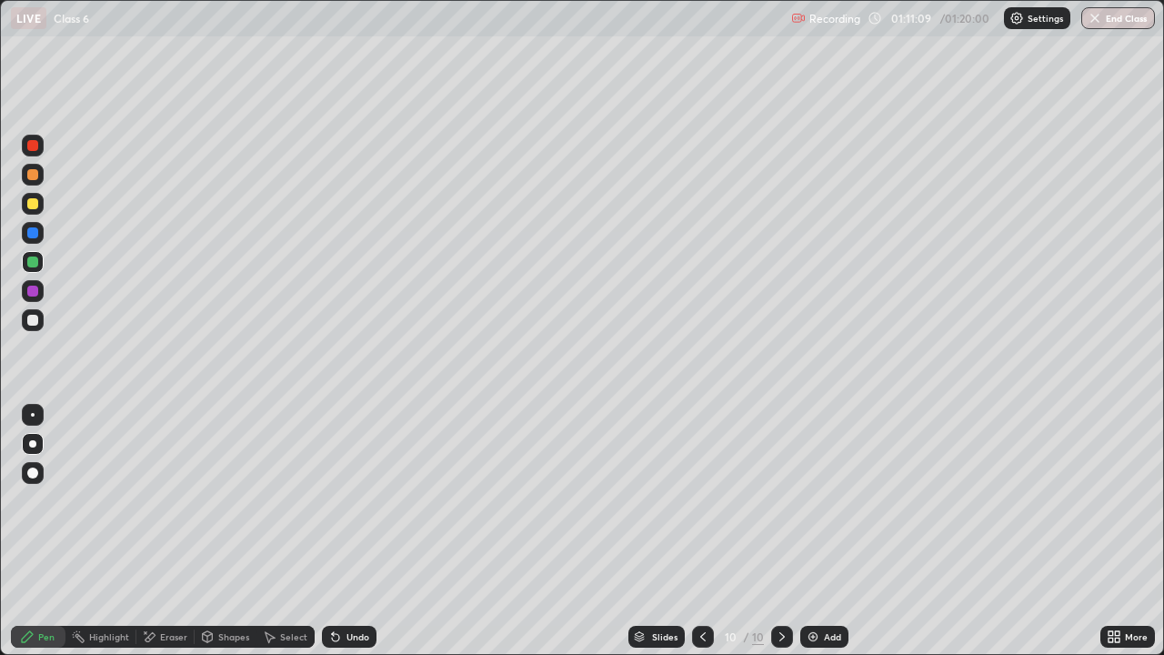
click at [701, 531] on icon at bounding box center [703, 636] width 15 height 15
click at [780, 531] on icon at bounding box center [782, 636] width 15 height 15
click at [697, 531] on div at bounding box center [703, 637] width 22 height 22
click at [780, 531] on icon at bounding box center [782, 636] width 15 height 15
click at [779, 531] on icon at bounding box center [782, 636] width 15 height 15
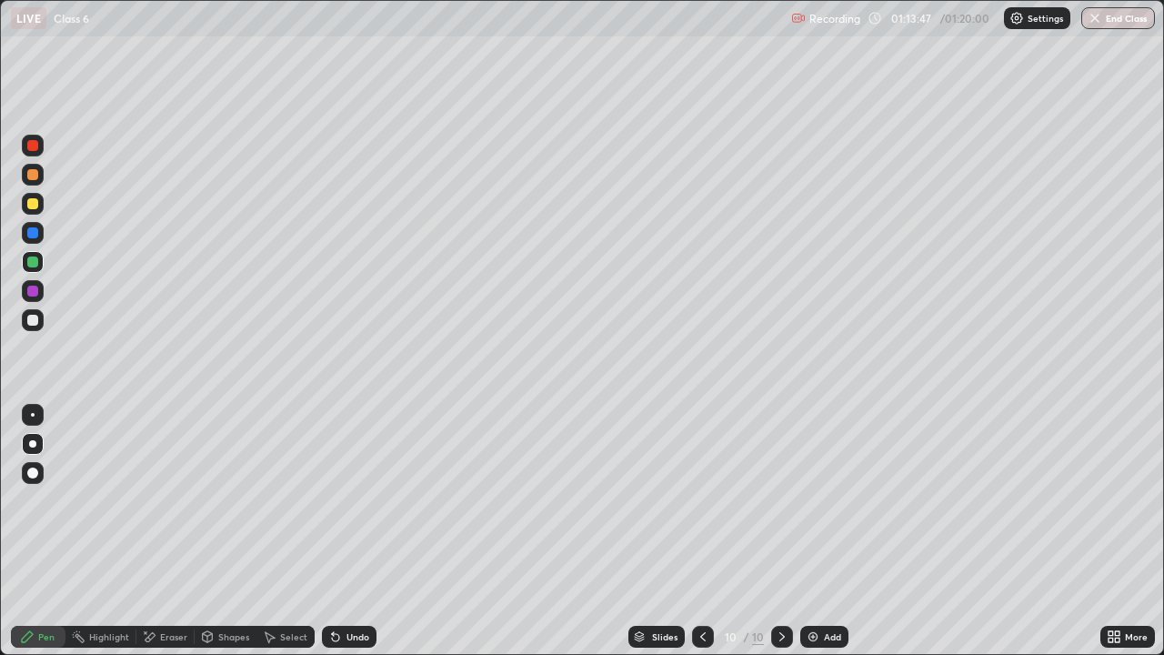
click at [703, 531] on icon at bounding box center [703, 636] width 15 height 15
click at [780, 531] on icon at bounding box center [782, 636] width 15 height 15
click at [1104, 20] on button "End Class" at bounding box center [1119, 18] width 72 height 22
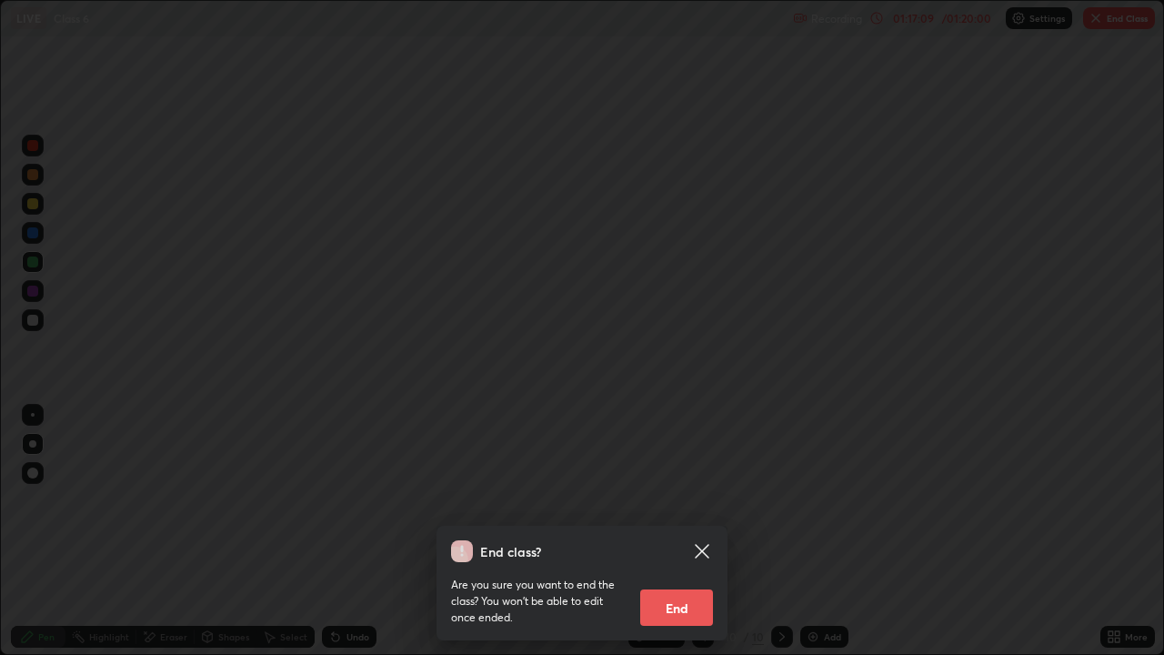
click at [687, 531] on button "End" at bounding box center [676, 607] width 73 height 36
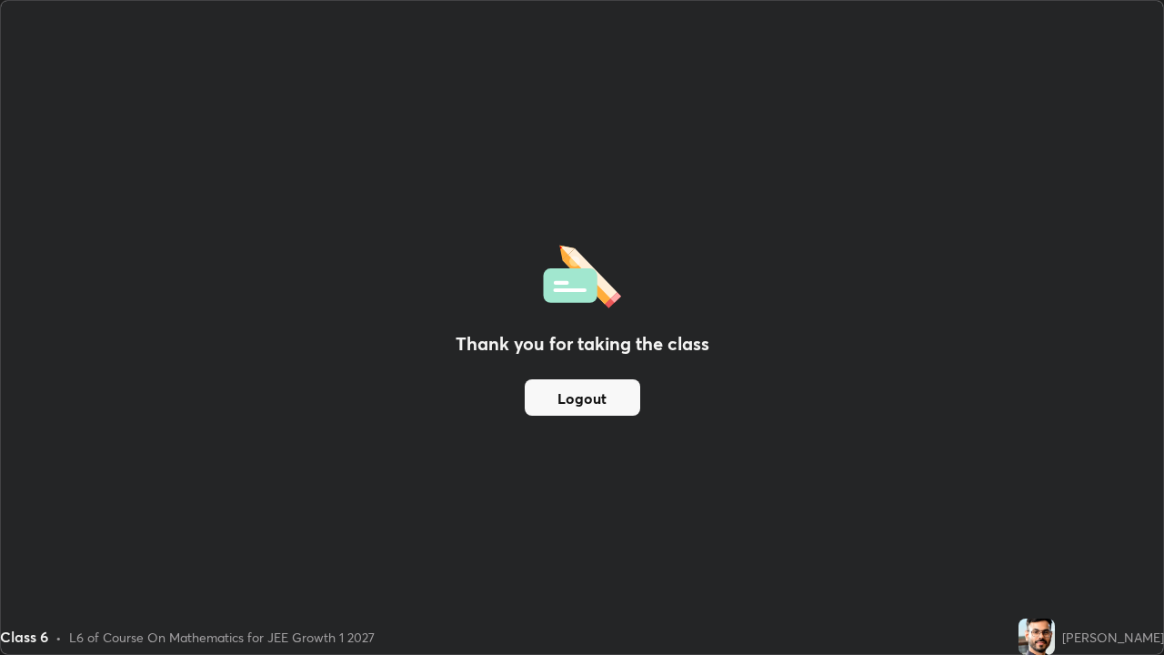
click at [621, 400] on button "Logout" at bounding box center [582, 397] width 115 height 36
